Goal: Find specific page/section: Find specific page/section

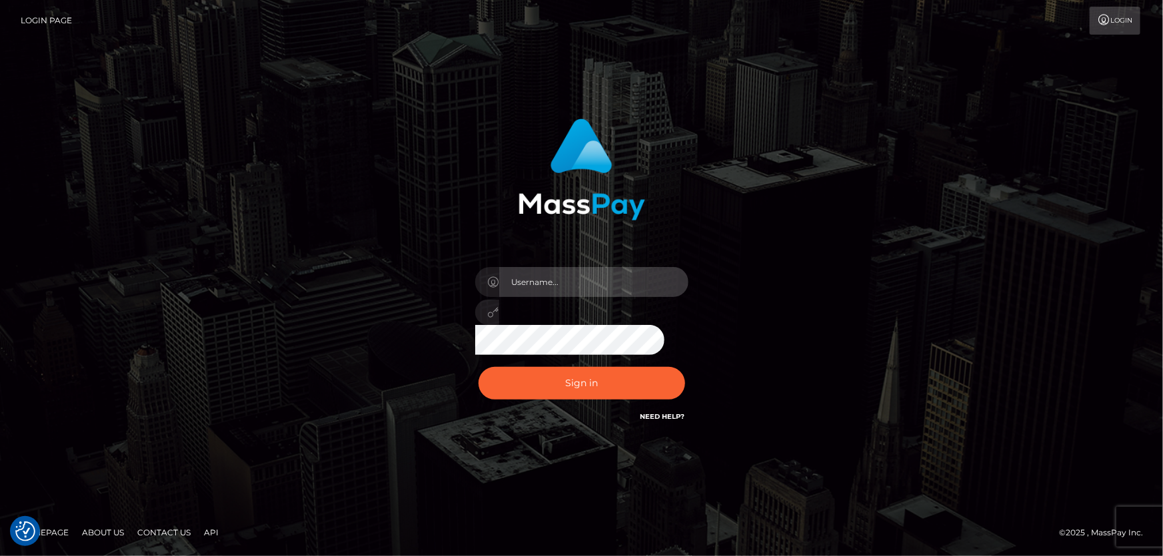
type input "Dan.Cirnat"
drag, startPoint x: 684, startPoint y: 363, endPoint x: 566, endPoint y: 380, distance: 119.2
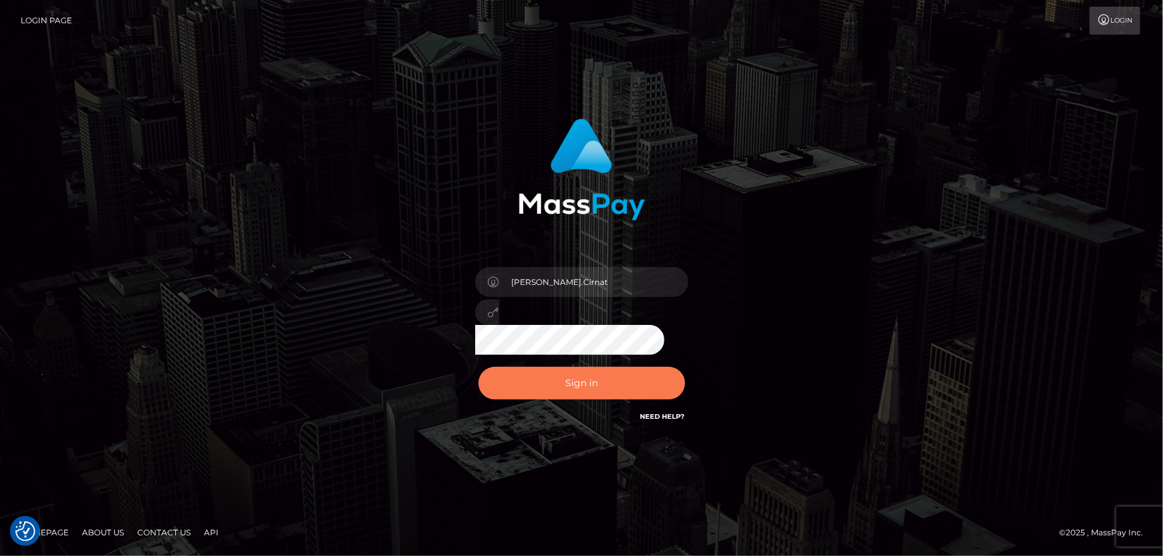
click at [683, 363] on div at bounding box center [565, 406] width 273 height 152
click at [551, 381] on button "Sign in" at bounding box center [582, 383] width 207 height 33
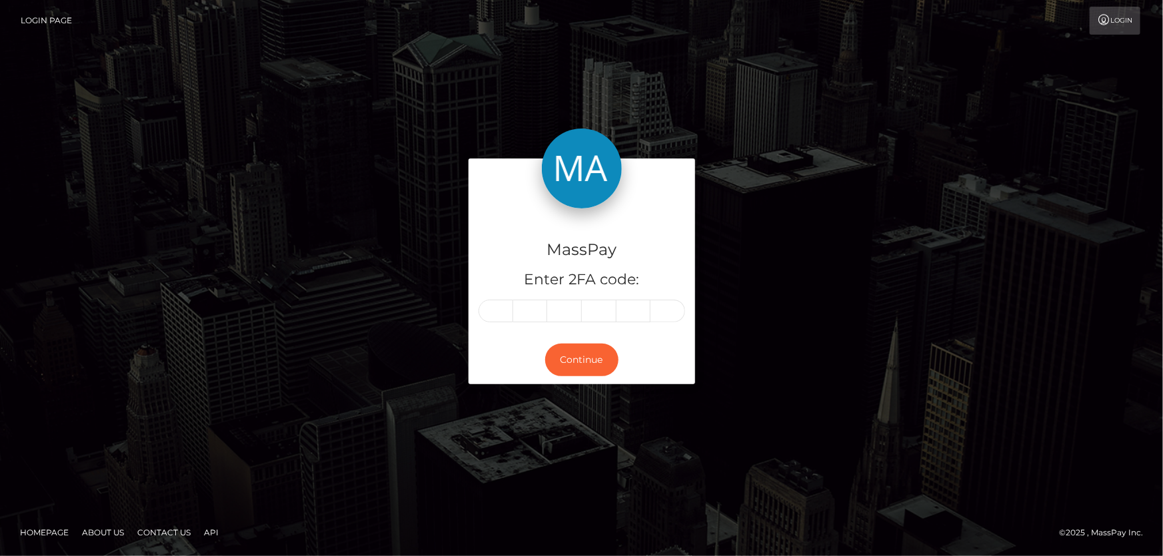
click at [494, 310] on input "text" at bounding box center [496, 311] width 35 height 23
type input "9"
type input "7"
type input "4"
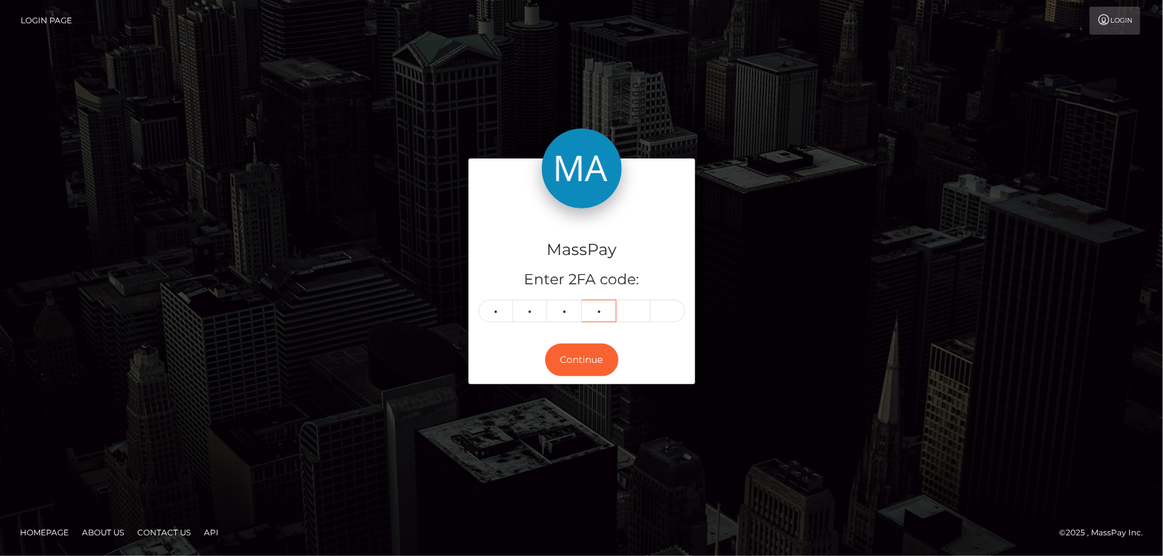
type input "3"
type input "2"
type input "8"
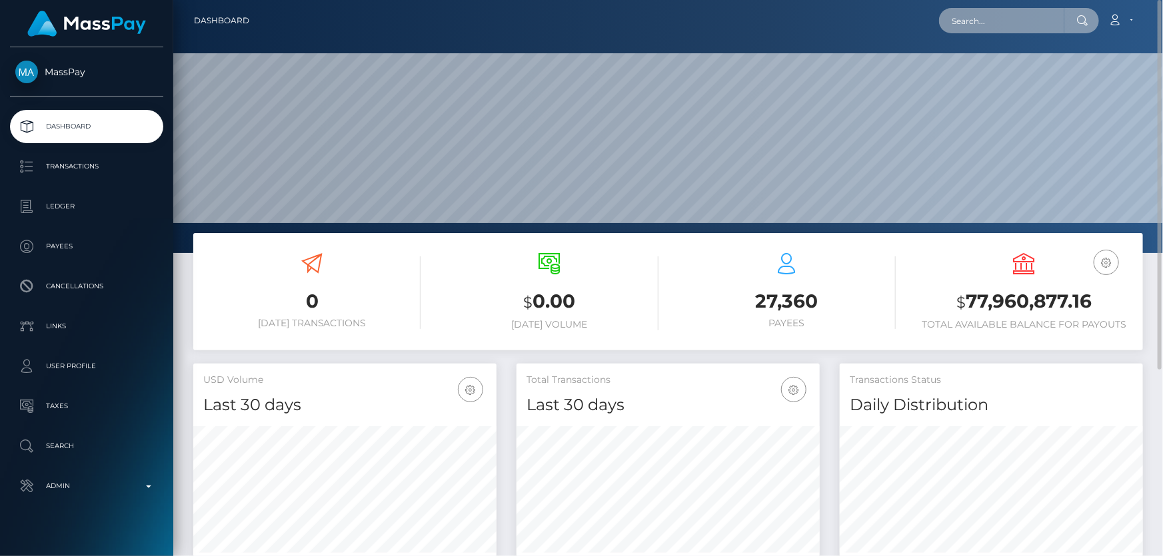
paste input "MSP21e4838b6703561"
type input "MSP21e4838b6703561"
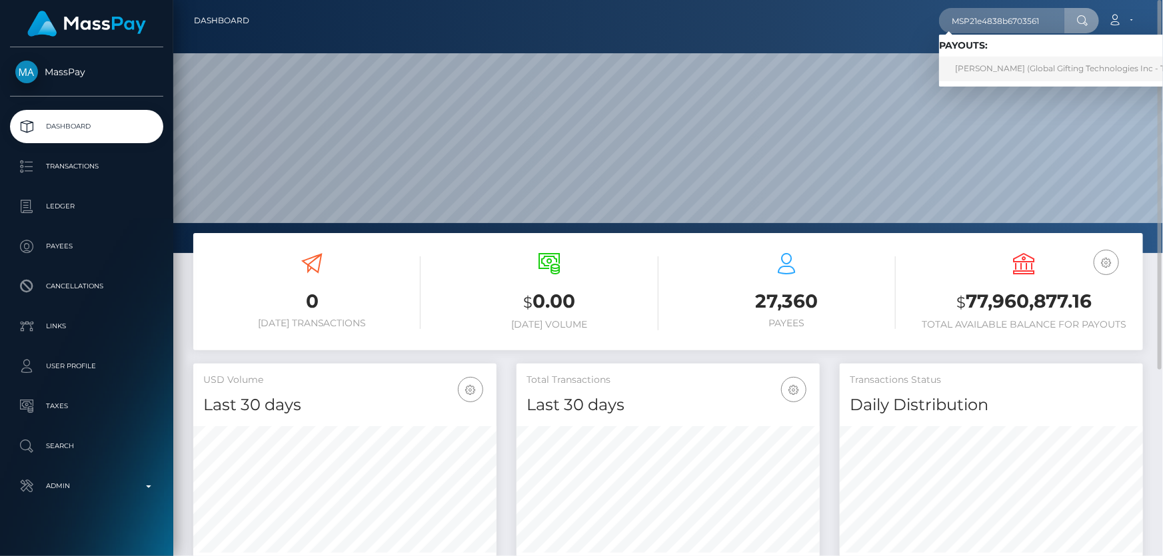
click at [1028, 66] on link "LUIS MANUEL CONTRERAS MENDIVELSO (Global Gifting Technologies Inc - Throne)" at bounding box center [1073, 69] width 269 height 25
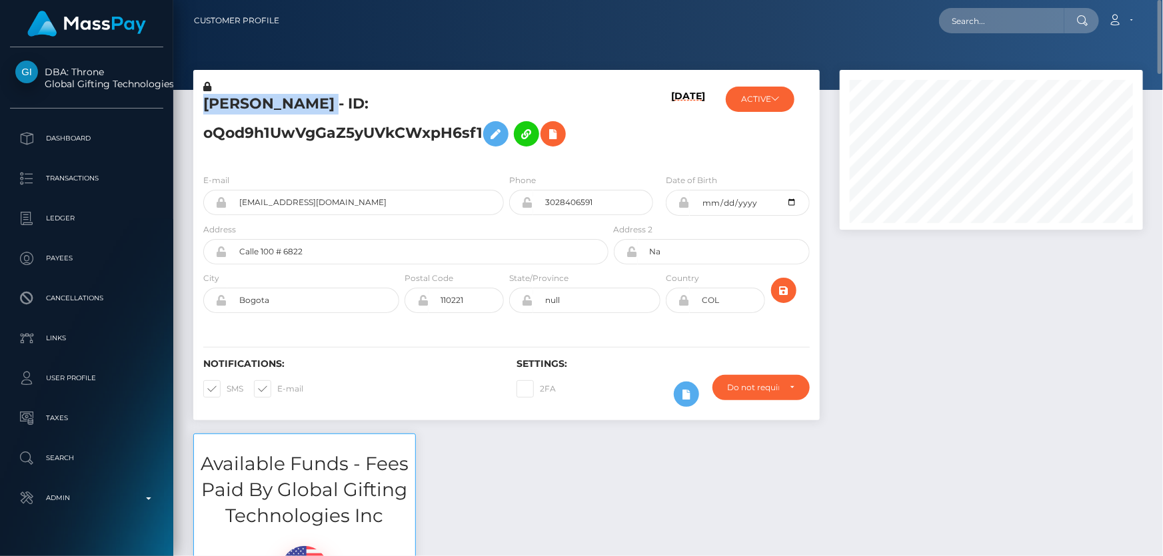
drag, startPoint x: 500, startPoint y: 107, endPoint x: 193, endPoint y: 100, distance: 306.7
click at [193, 100] on div "[PERSON_NAME] - ID: oQod9h1UwVgGaZ5yUVkCWxpH6sf1" at bounding box center [402, 121] width 418 height 83
copy h5 "[PERSON_NAME]"
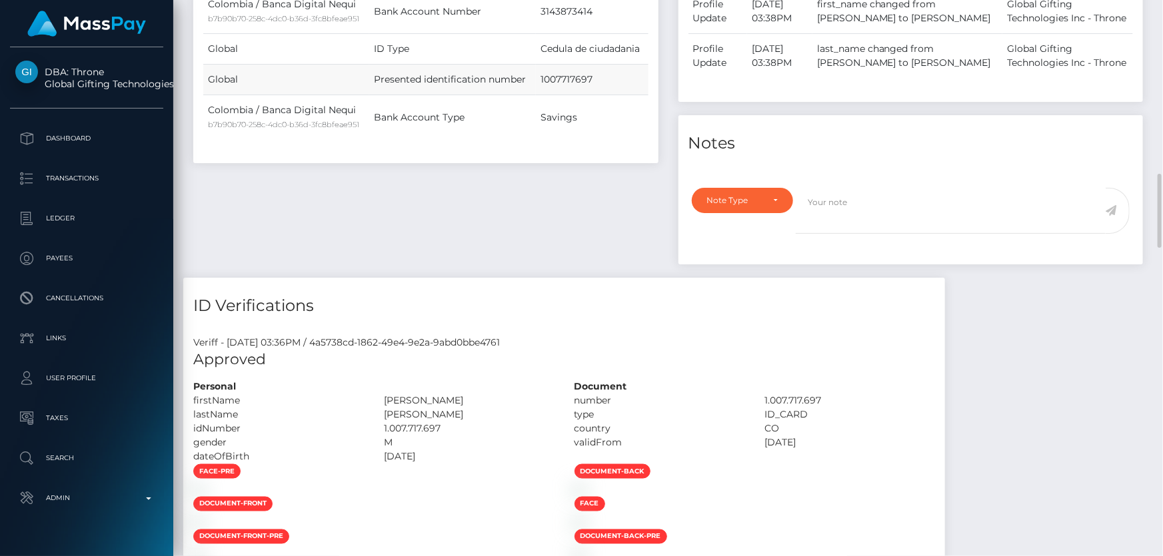
scroll to position [848, 0]
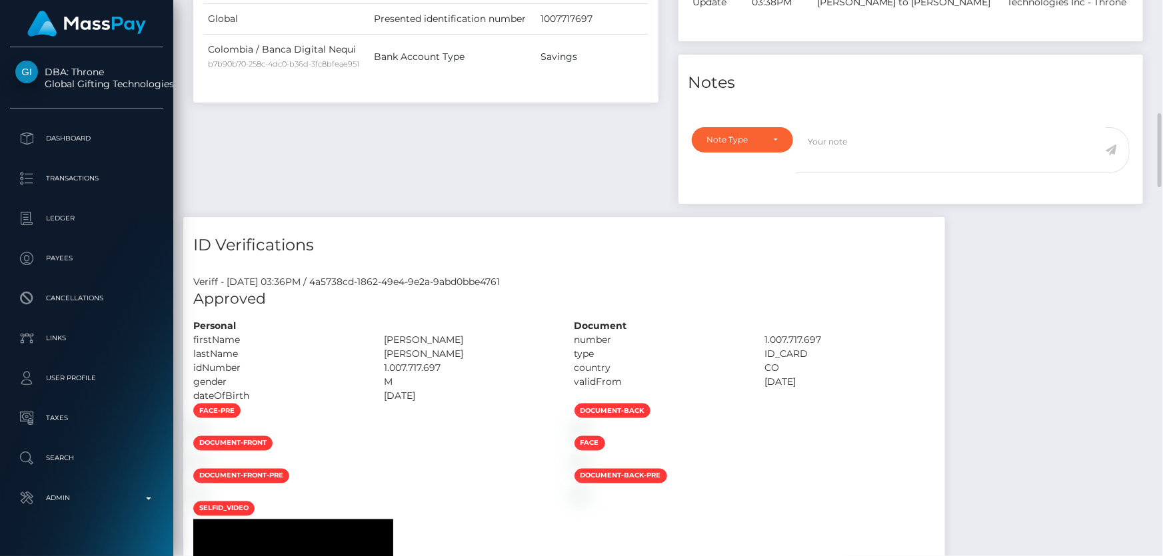
drag, startPoint x: 980, startPoint y: 367, endPoint x: 930, endPoint y: 363, distance: 49.5
click at [908, 347] on div "number 1.007.717.697" at bounding box center [754, 340] width 381 height 14
copy div "1.007.717.697"
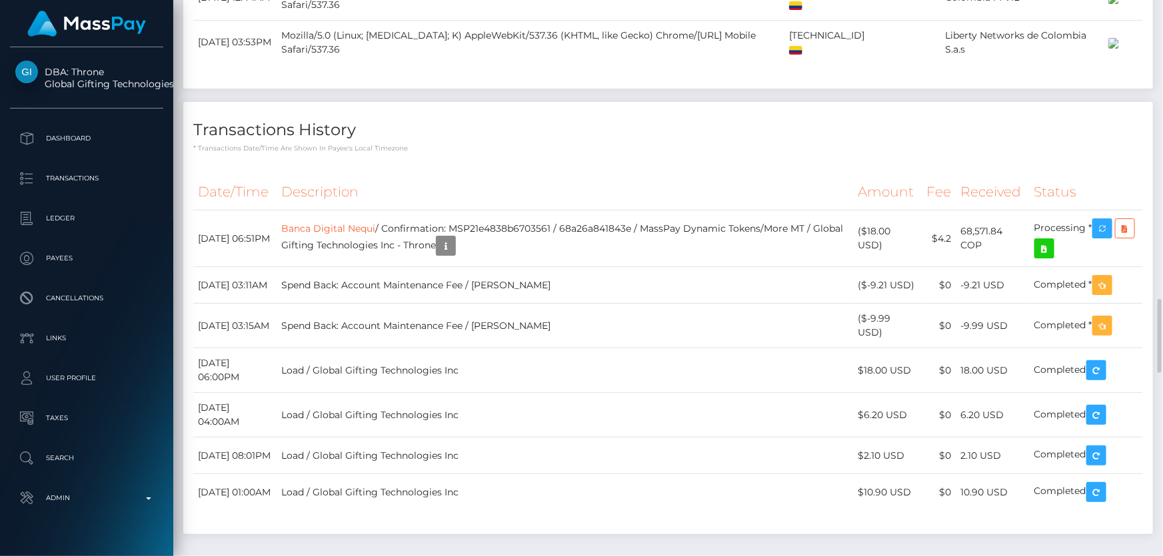
scroll to position [2423, 0]
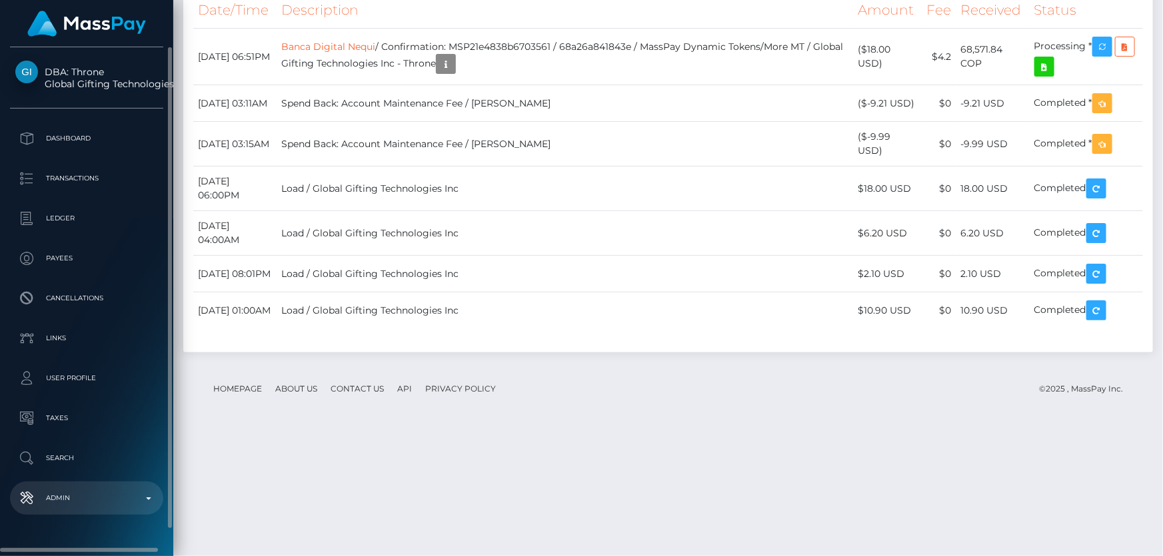
click at [68, 505] on p "Admin" at bounding box center [86, 499] width 143 height 20
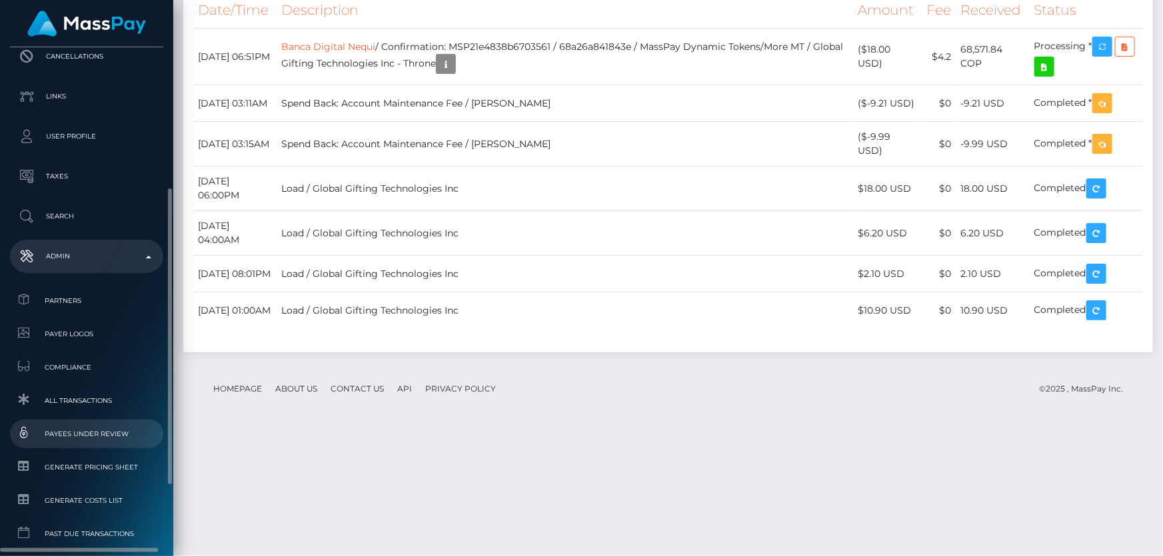
click at [111, 435] on span "Payees under Review" at bounding box center [86, 434] width 143 height 15
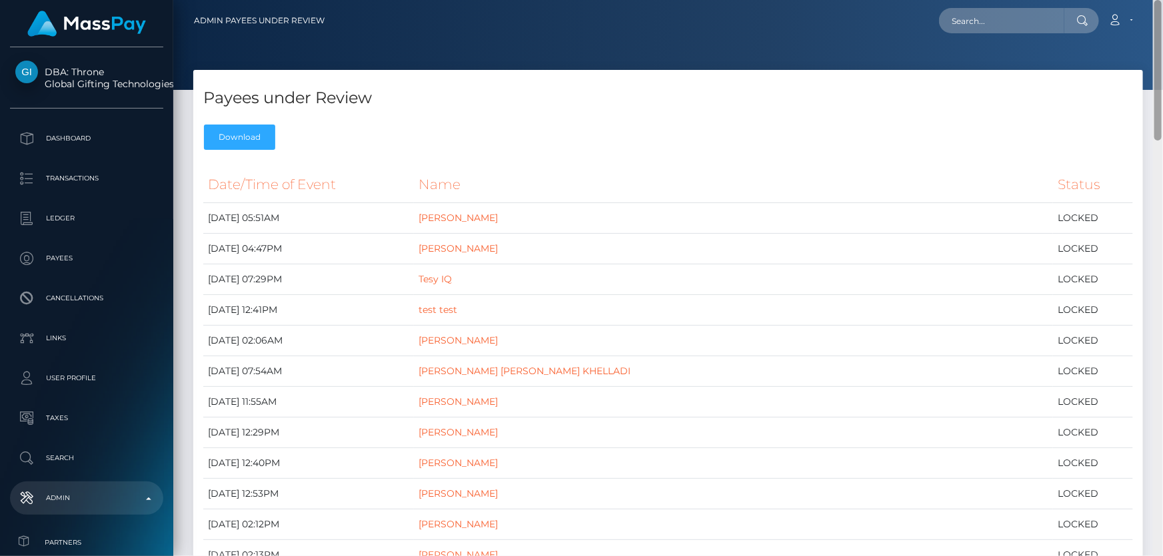
drag, startPoint x: 1159, startPoint y: 277, endPoint x: 1162, endPoint y: 51, distance: 226.0
click at [1162, 51] on div at bounding box center [1158, 278] width 10 height 557
drag, startPoint x: 1156, startPoint y: 271, endPoint x: 1152, endPoint y: 19, distance: 251.3
click at [1162, 23] on div "Admin Payees under Review Loading... Loading... Account Logout" at bounding box center [668, 278] width 990 height 556
paste input "1321855722"
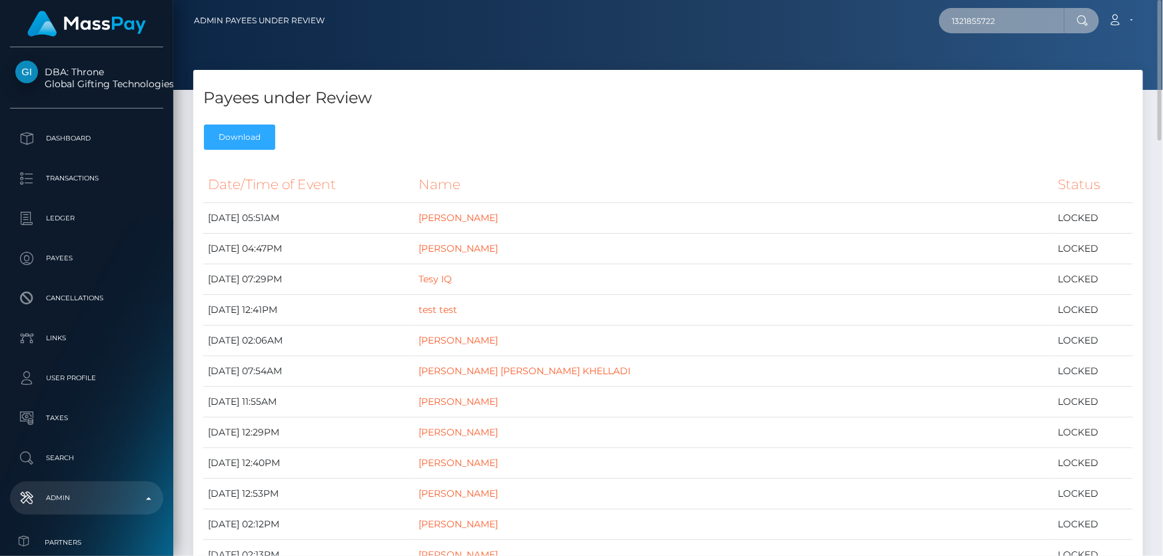
type input "1321855722"
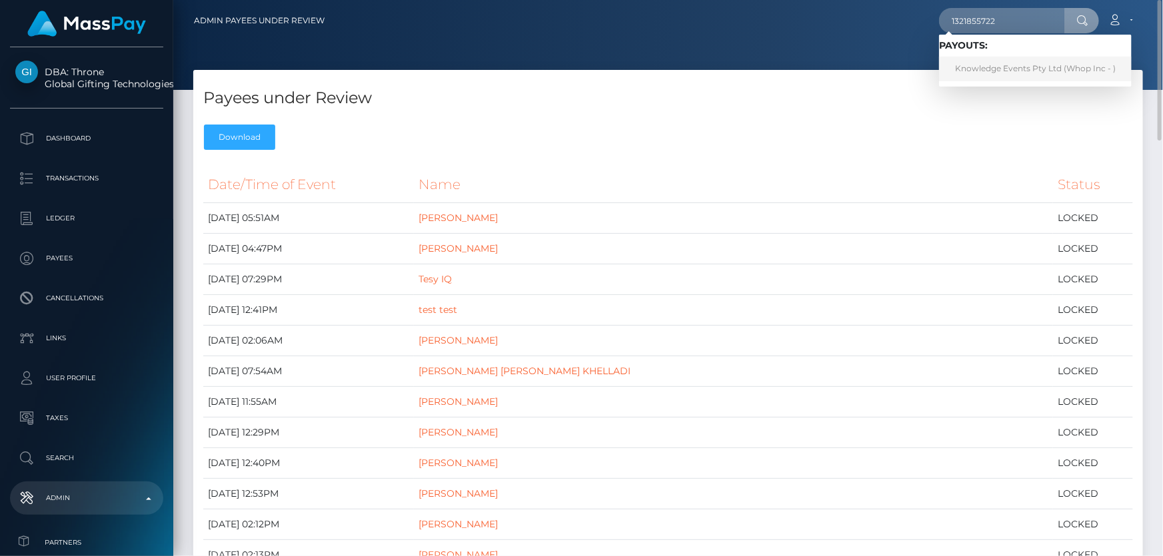
click at [992, 67] on link "Knowledge Events Pty Ltd (Whop Inc - )" at bounding box center [1035, 69] width 193 height 25
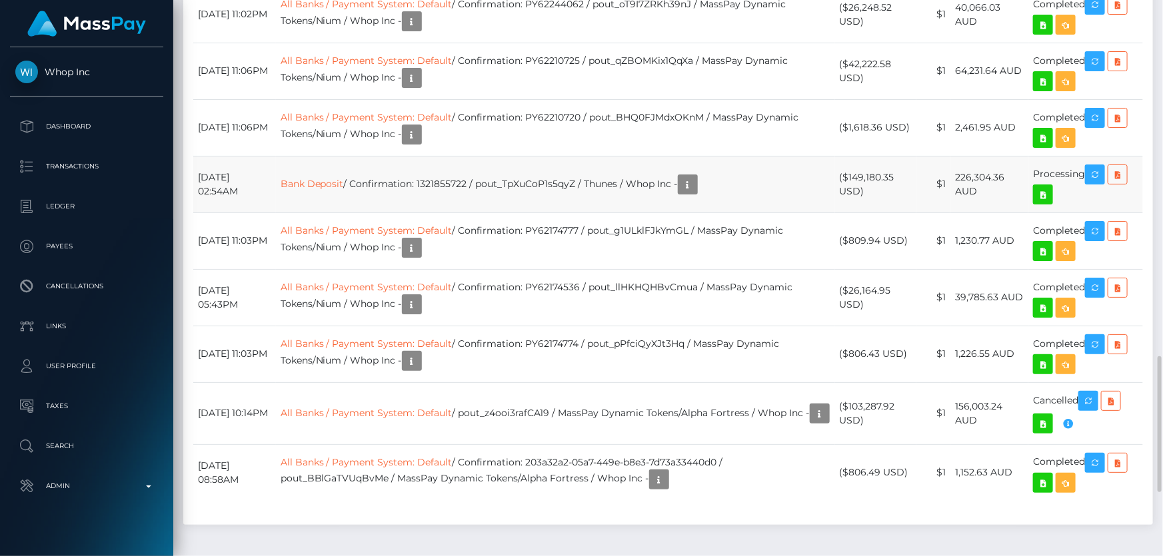
scroll to position [160, 303]
click at [1120, 183] on icon at bounding box center [1118, 175] width 16 height 17
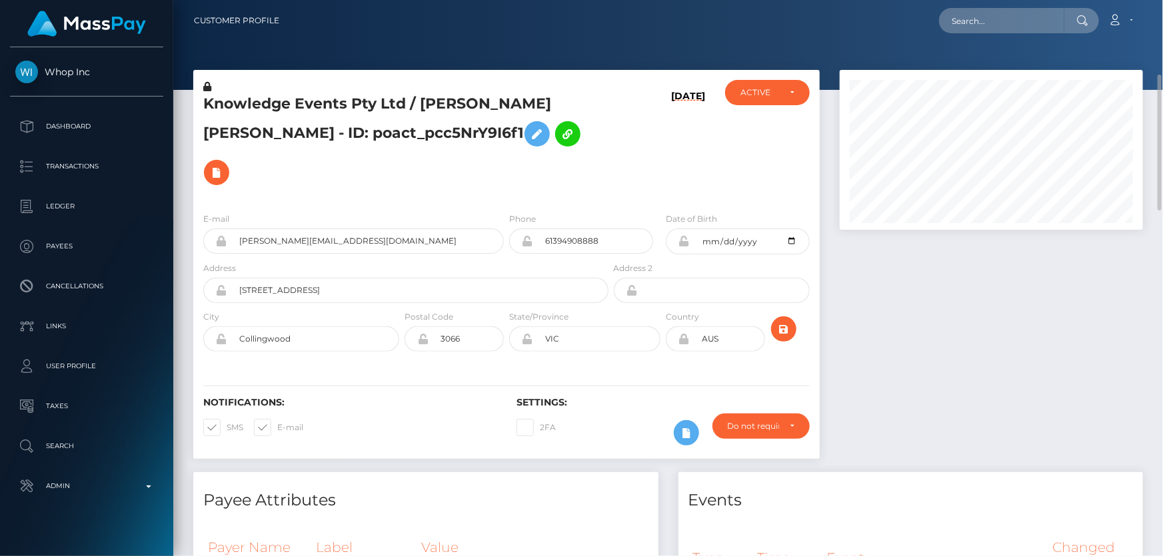
scroll to position [0, 0]
click at [571, 146] on h5 "Knowledge Events Pty Ltd / REID MICHAEL BATES - ID: poact_pcc5NrY9I6f1" at bounding box center [402, 143] width 398 height 98
click at [643, 139] on div "08/19/25" at bounding box center [663, 141] width 105 height 122
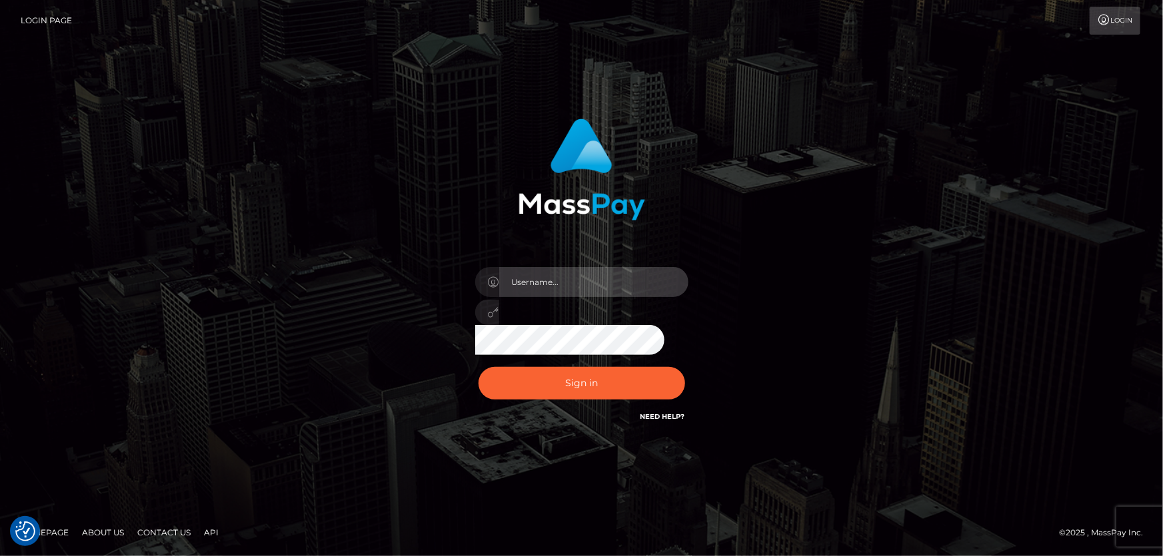
type input "[PERSON_NAME].Cirnat"
click at [682, 357] on div at bounding box center [565, 406] width 273 height 152
